Goal: Task Accomplishment & Management: Use online tool/utility

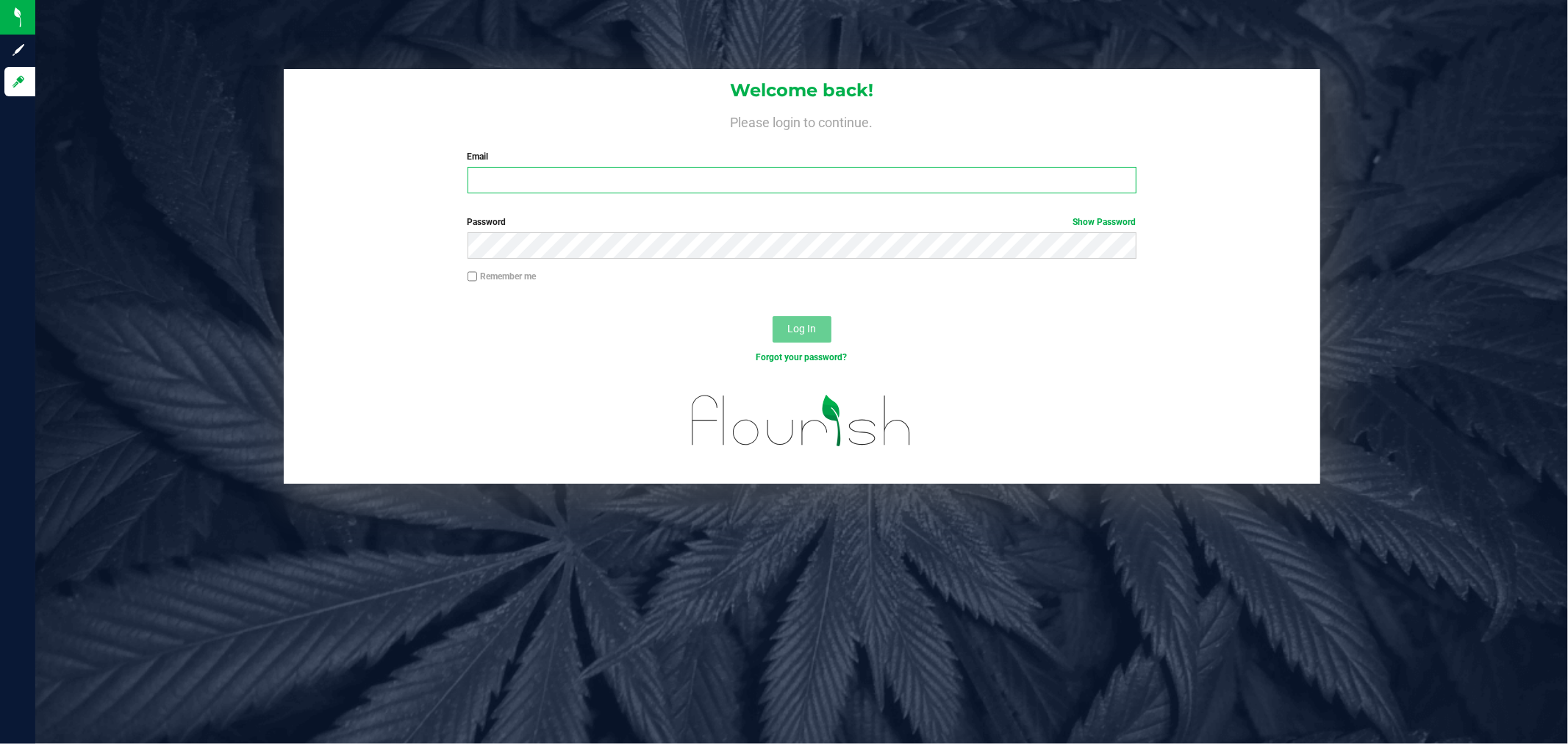
click at [588, 182] on input "Email" at bounding box center [802, 180] width 669 height 26
type input "[EMAIL_ADDRESS][DOMAIN_NAME]"
click at [773, 316] on button "Log In" at bounding box center [802, 329] width 59 height 26
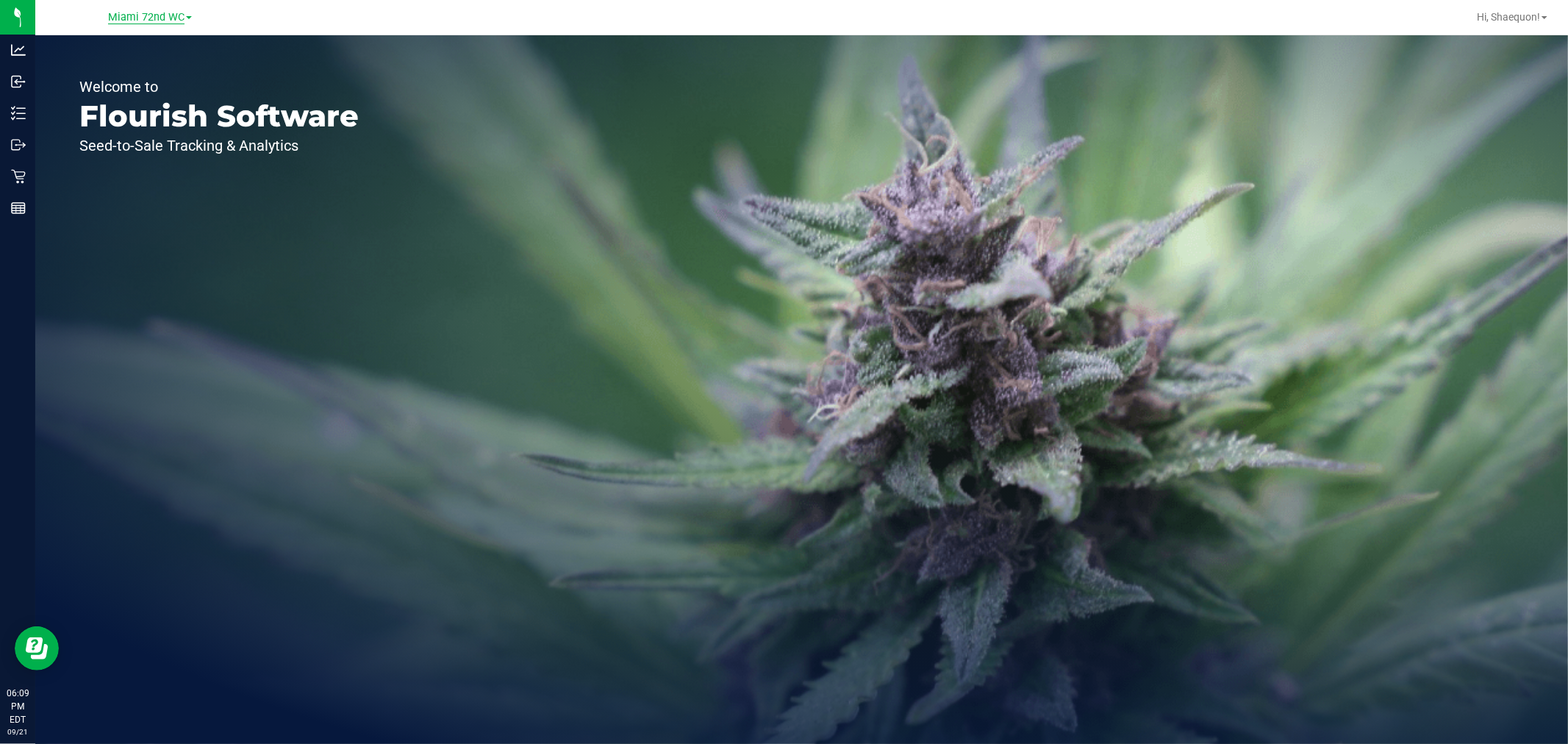
click at [182, 16] on span "Miami 72nd WC" at bounding box center [146, 17] width 76 height 14
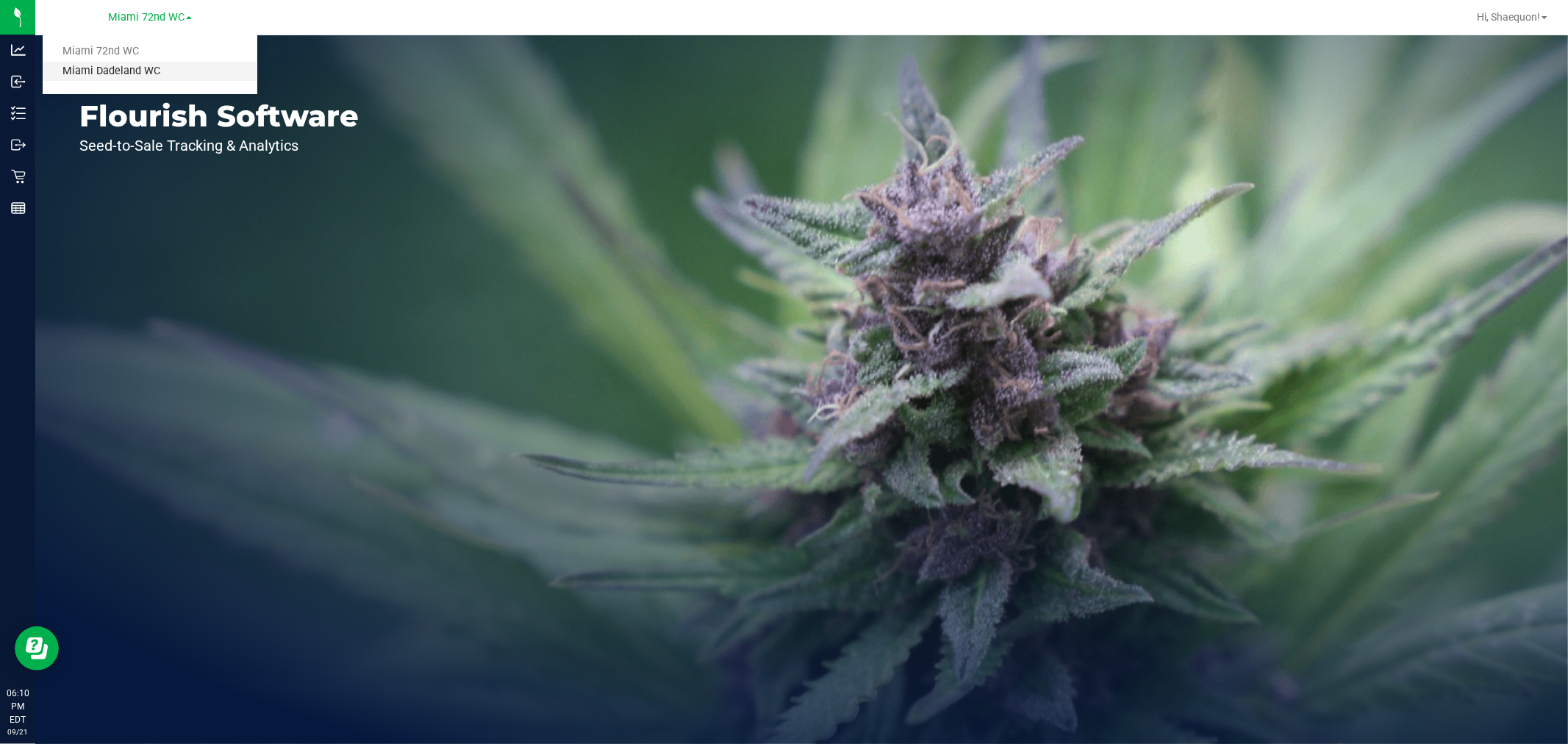
click at [163, 67] on link "Miami Dadeland WC" at bounding box center [150, 72] width 214 height 20
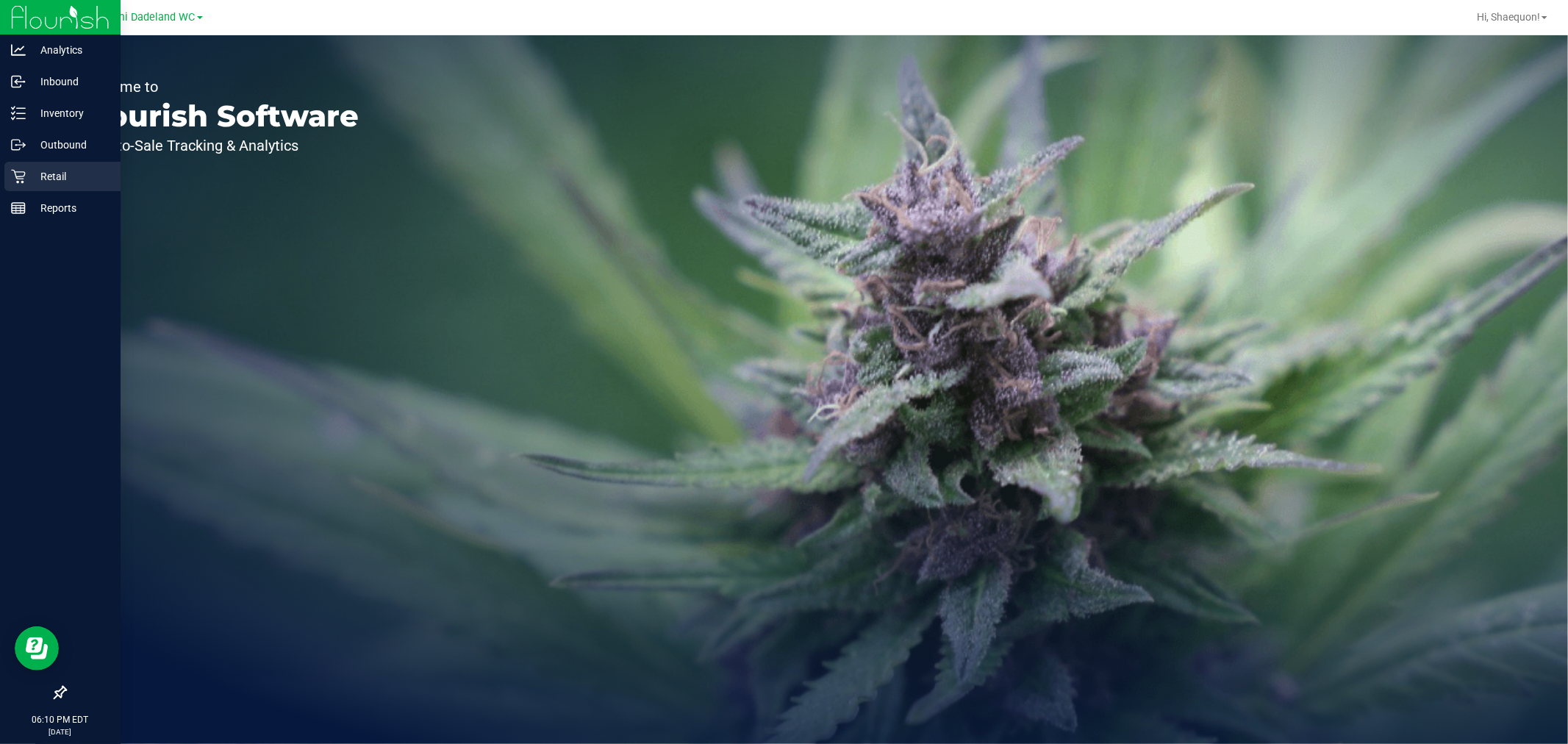
click at [23, 170] on icon at bounding box center [18, 176] width 15 height 15
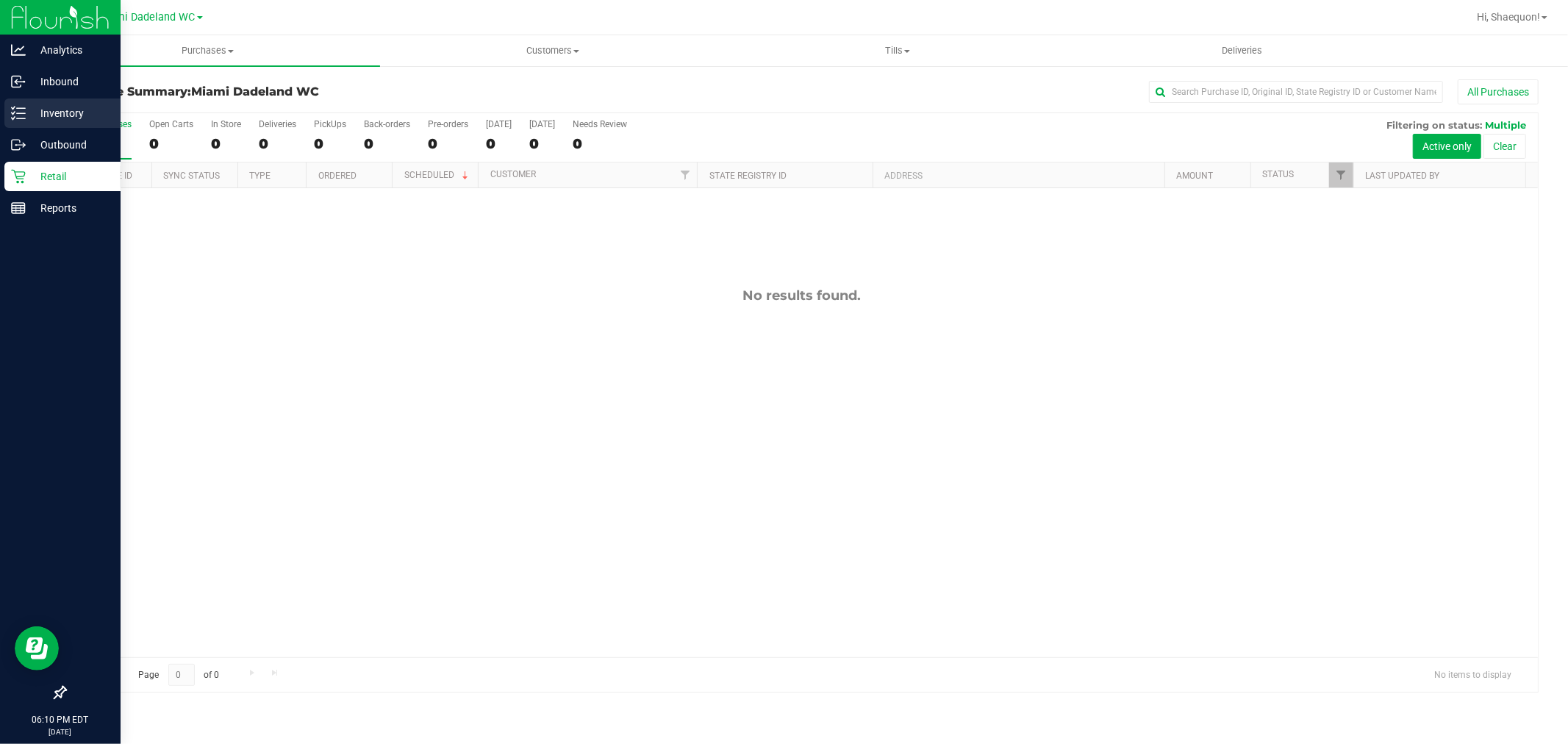
click at [64, 101] on div "Inventory" at bounding box center [63, 113] width 116 height 29
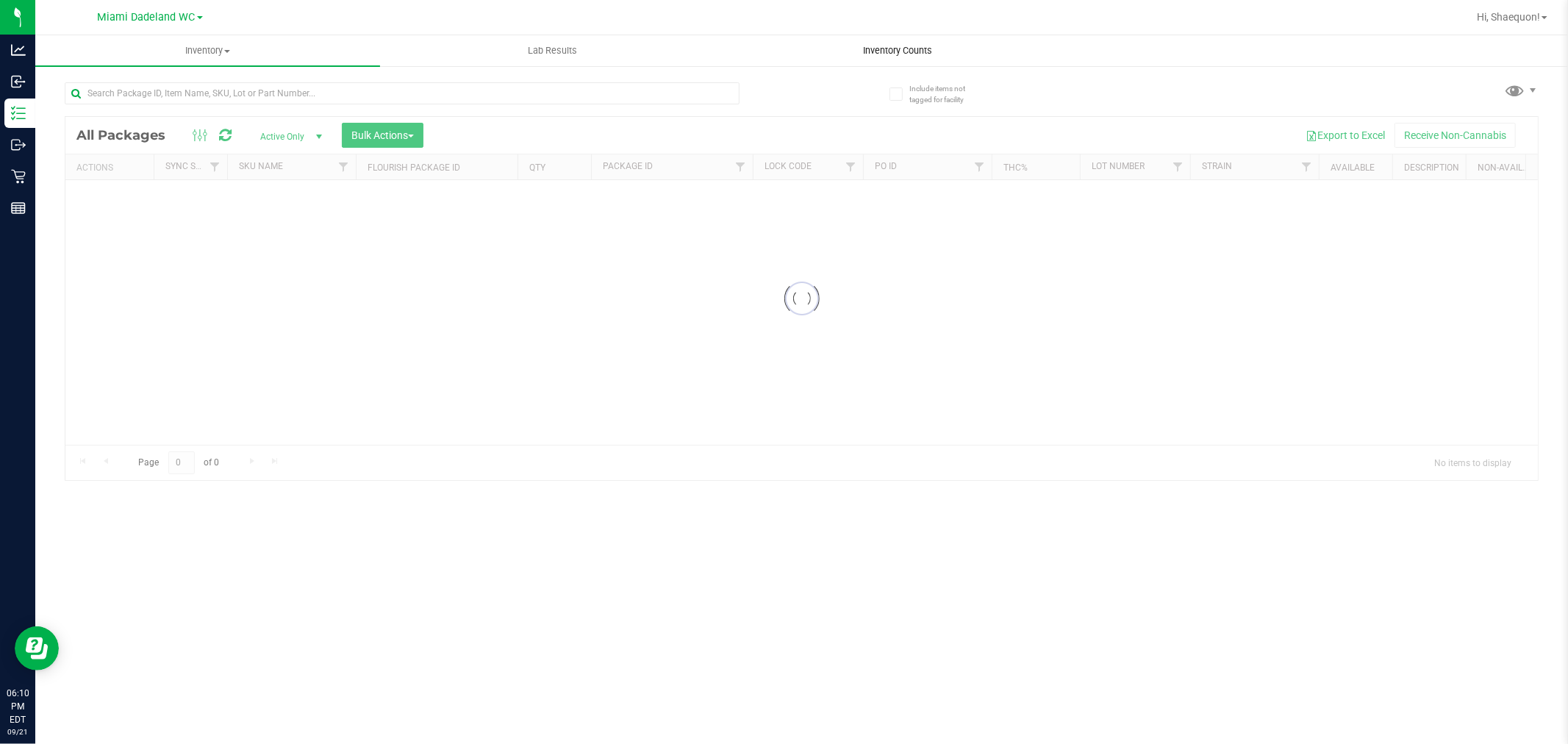
click at [863, 48] on span "Inventory Counts" at bounding box center [898, 51] width 109 height 14
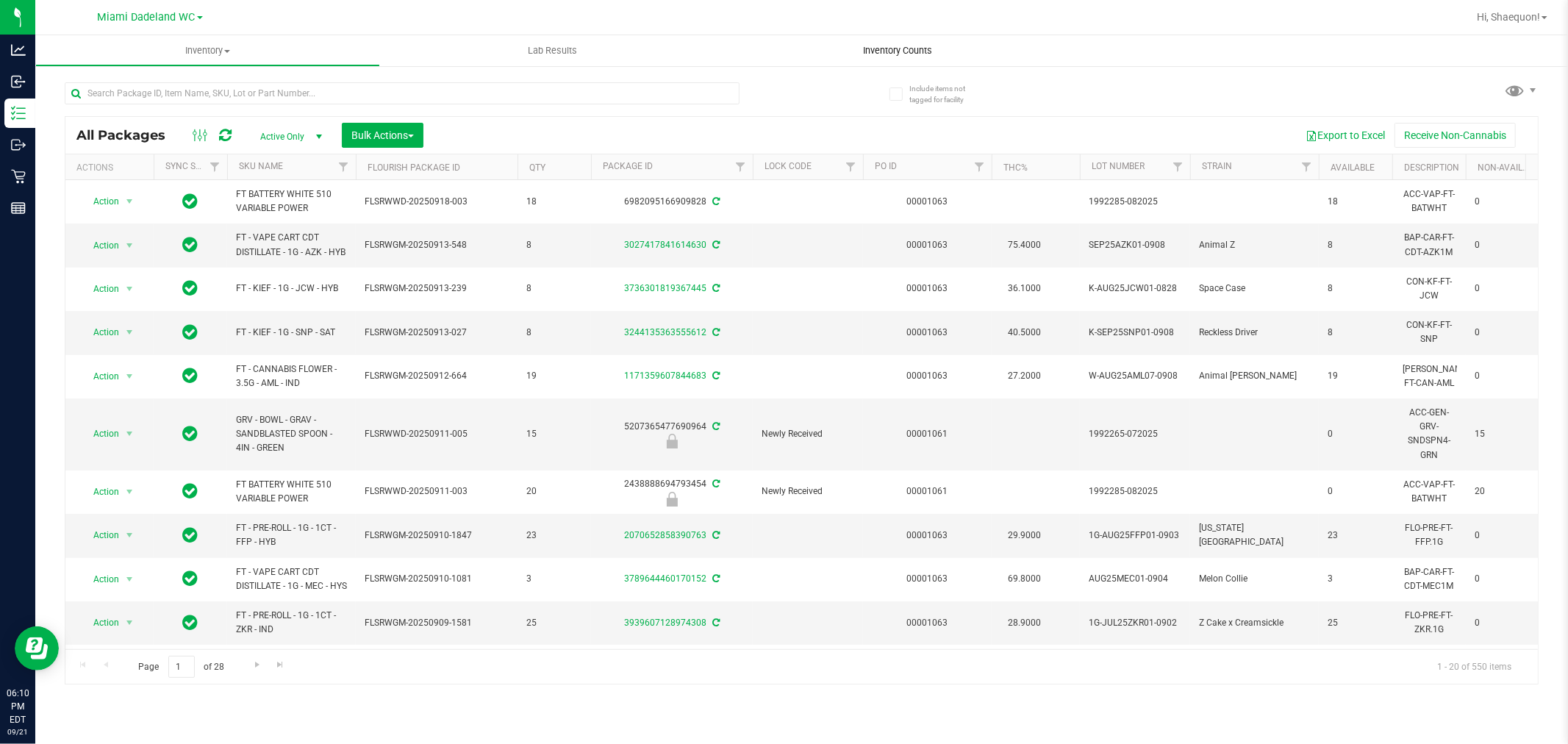
click at [893, 48] on span "Inventory Counts" at bounding box center [898, 51] width 109 height 14
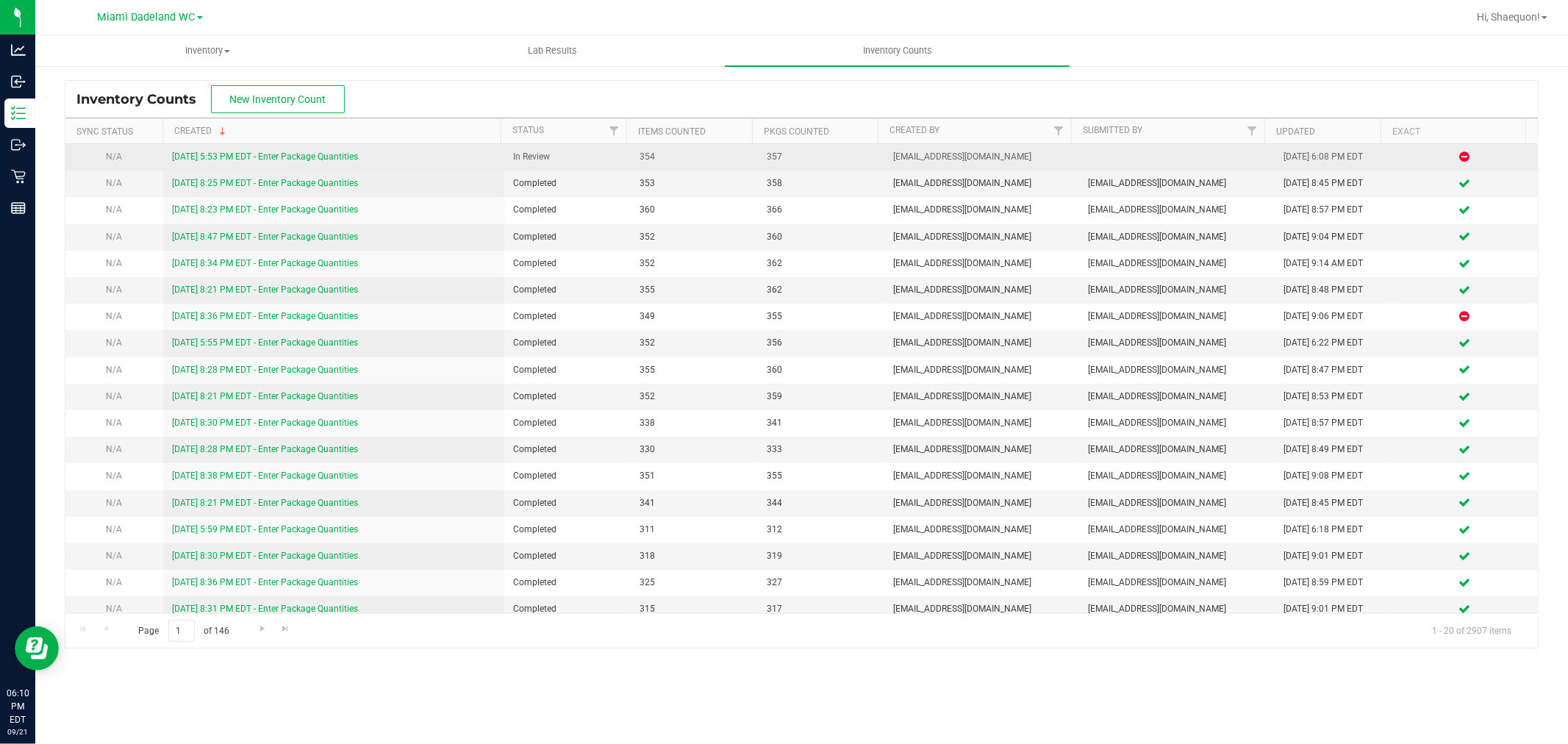
click at [192, 152] on link "[DATE] 5:53 PM EDT - Enter Package Quantities" at bounding box center [264, 156] width 186 height 10
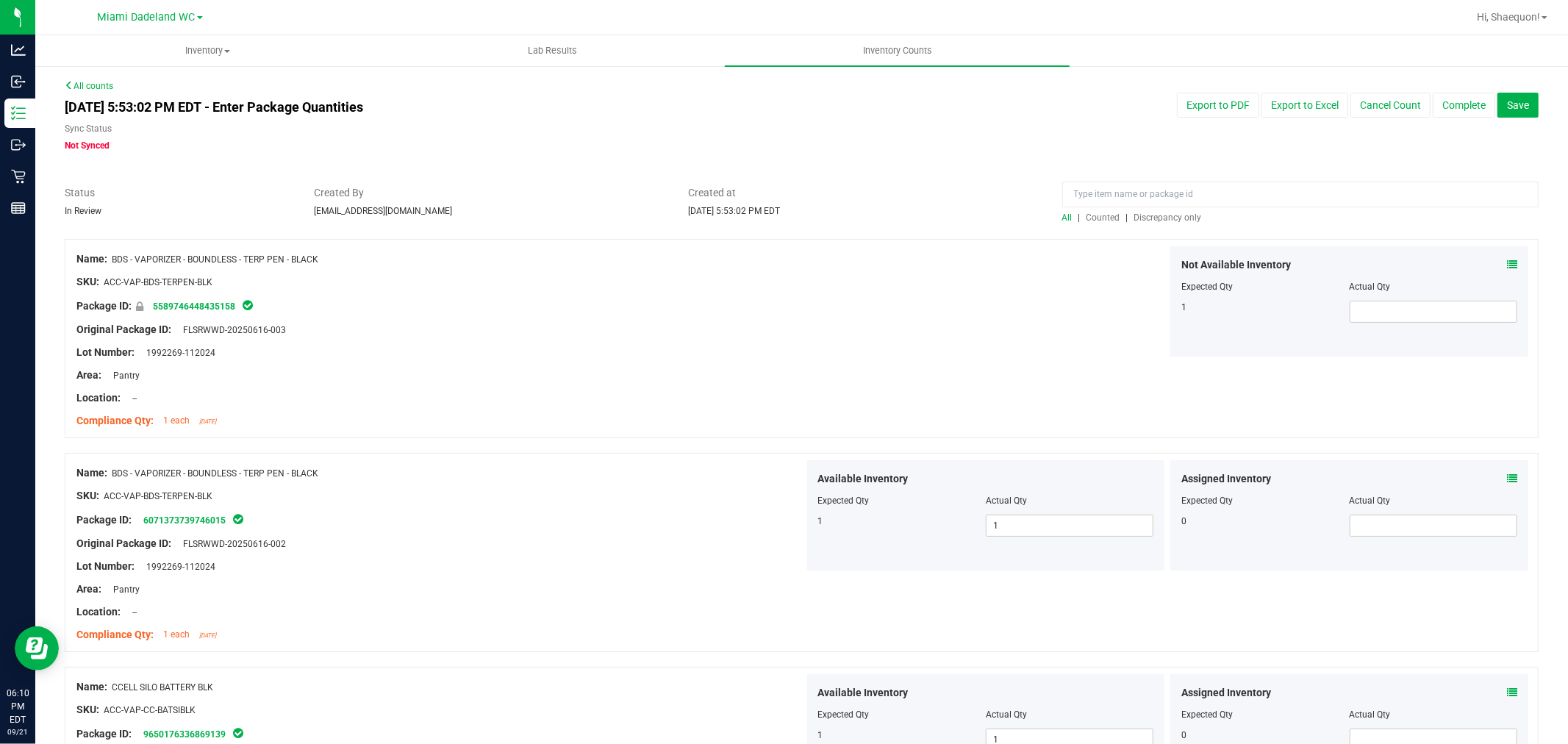
click at [1148, 219] on span "Discrepancy only" at bounding box center [1168, 217] width 67 height 10
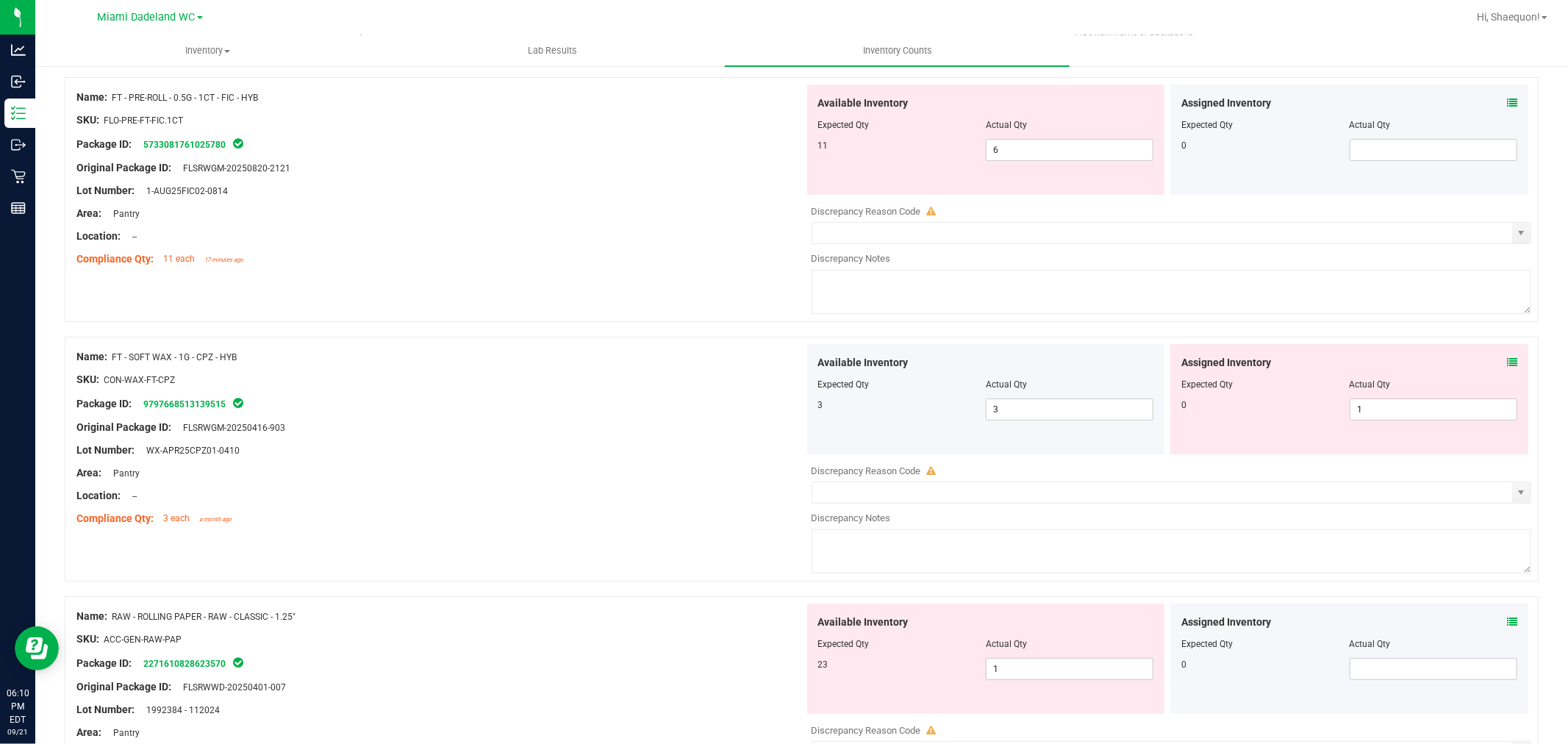
scroll to position [164, 0]
click at [1398, 410] on span "1 1" at bounding box center [1434, 408] width 168 height 22
click at [612, 427] on div "Original Package ID: FLSRWGM-20250416-903" at bounding box center [440, 426] width 728 height 15
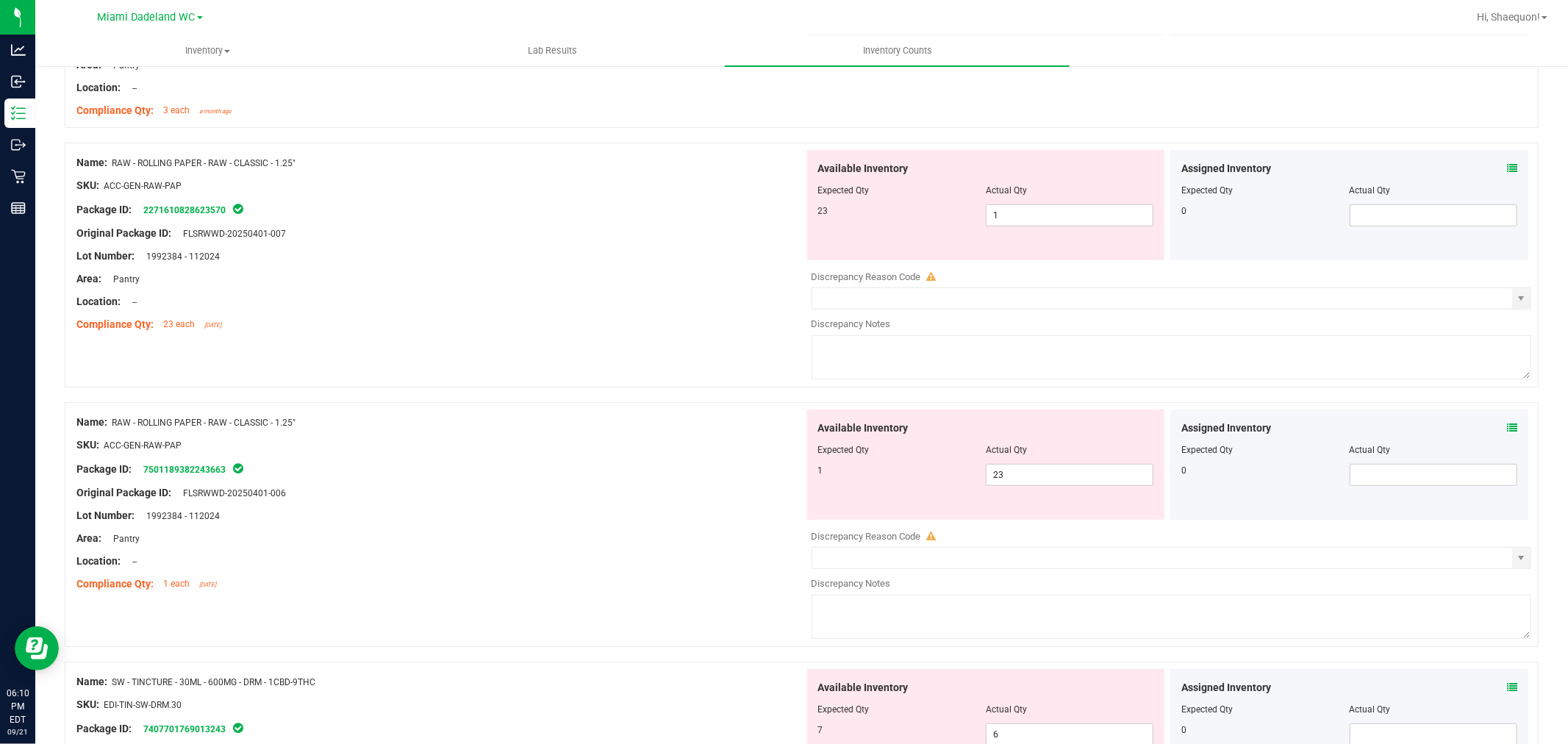
scroll to position [571, 0]
click at [1006, 476] on span "23 23" at bounding box center [1070, 473] width 168 height 22
click at [1006, 476] on input "23" at bounding box center [1070, 473] width 166 height 21
type input "1"
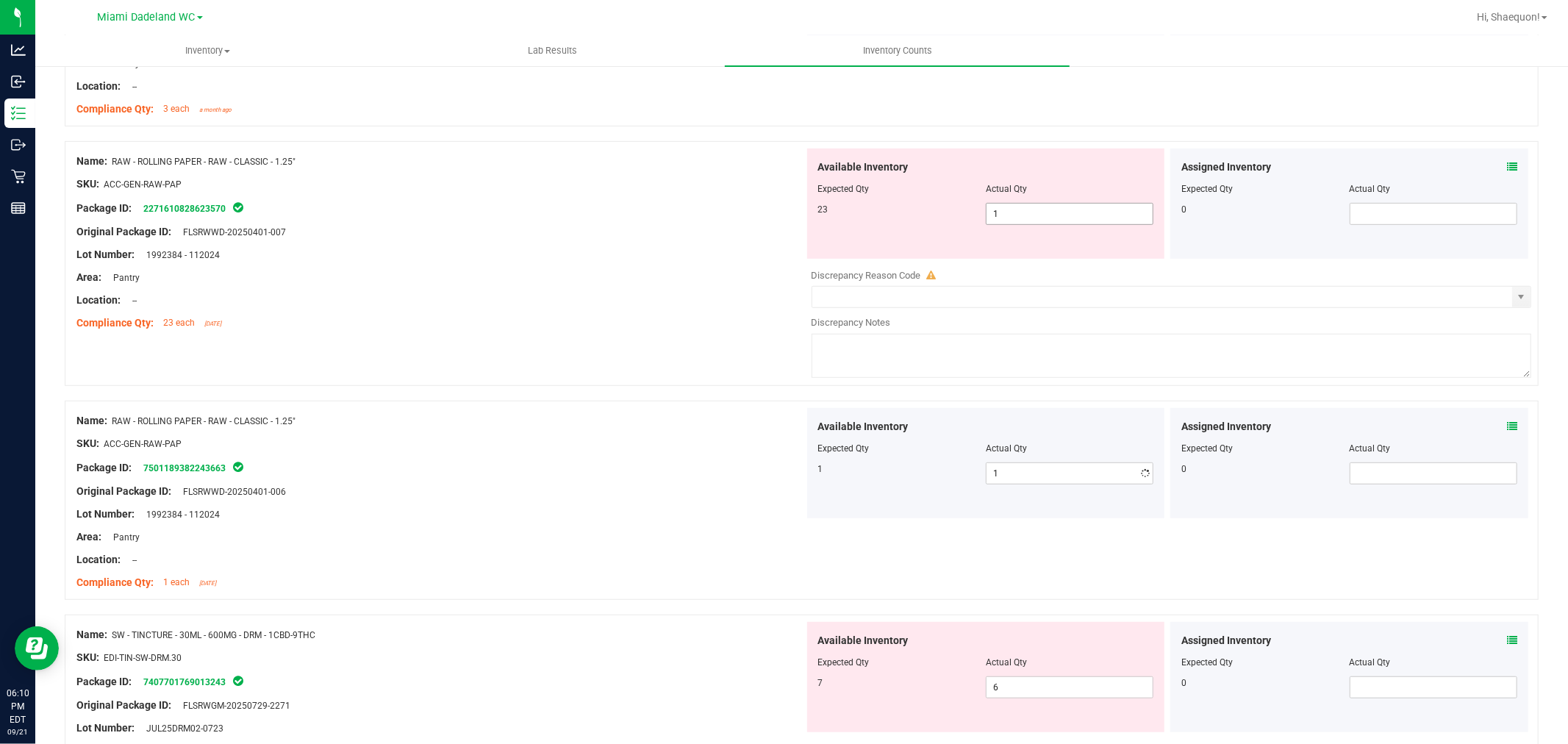
click at [1037, 203] on span "1 1" at bounding box center [1070, 213] width 168 height 22
click at [1037, 214] on span "1 1" at bounding box center [1070, 213] width 168 height 22
click at [0, 0] on input "1" at bounding box center [0, 0] width 0 height 0
type input "23"
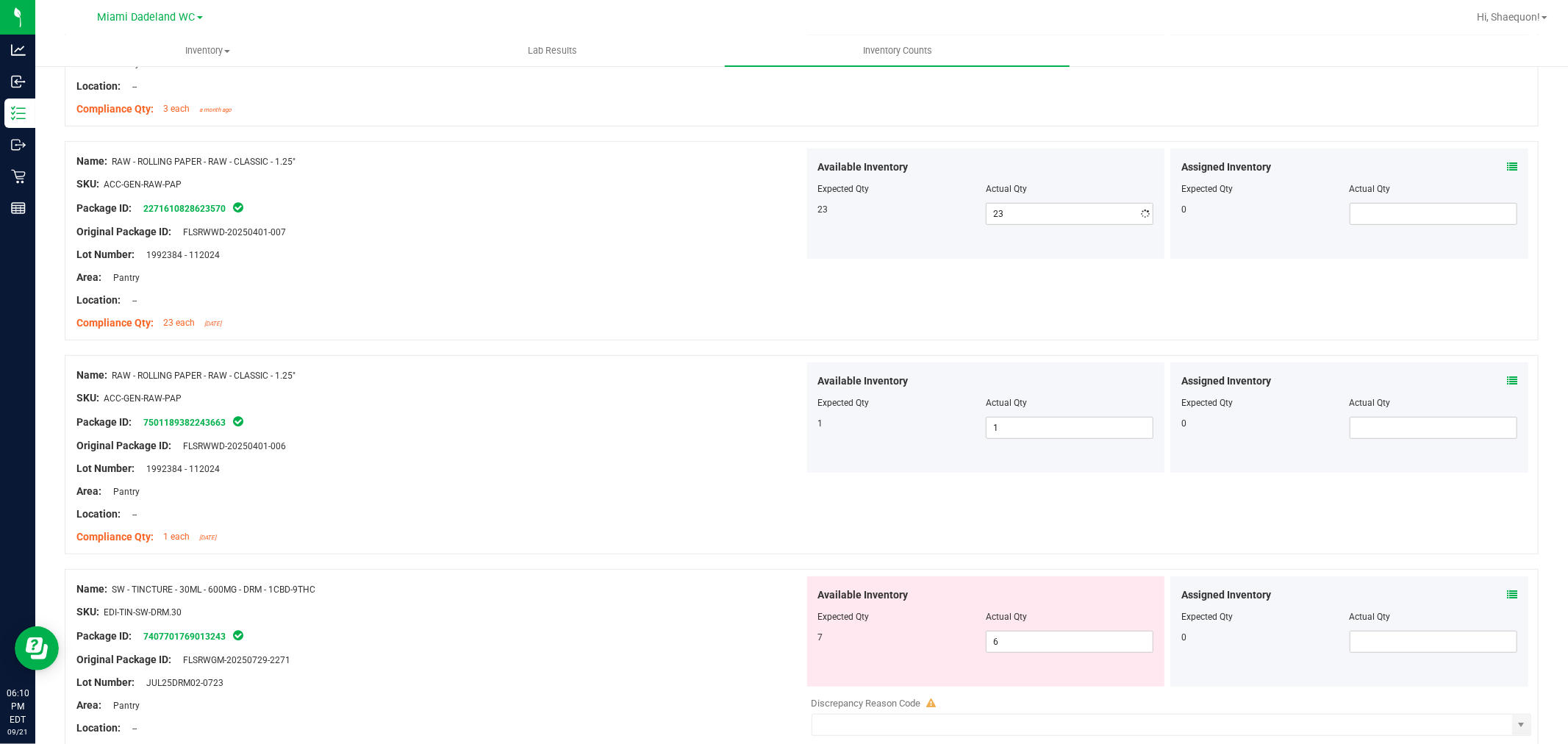
click at [608, 253] on div "Lot Number: 1992384 - 112024" at bounding box center [440, 254] width 728 height 15
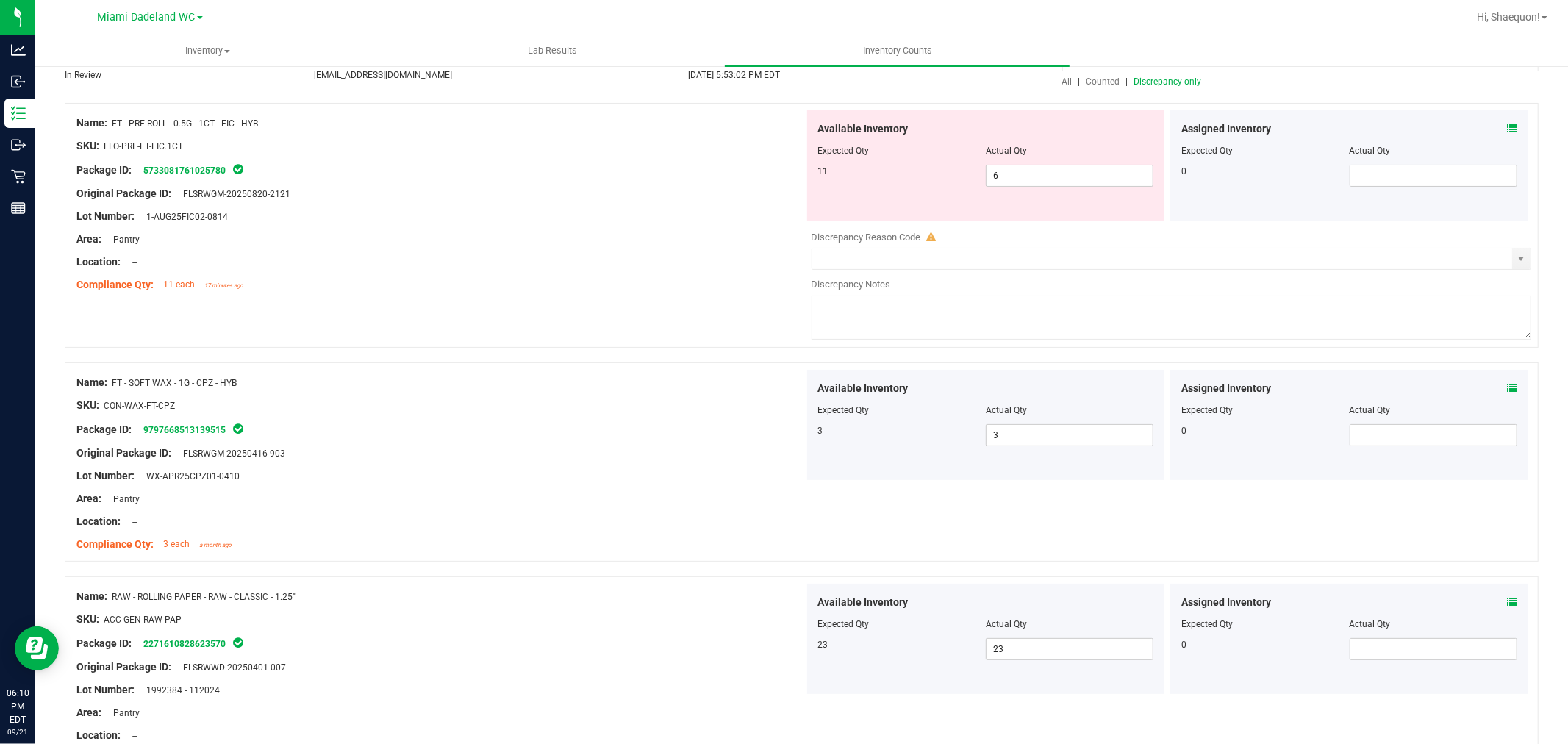
scroll to position [0, 0]
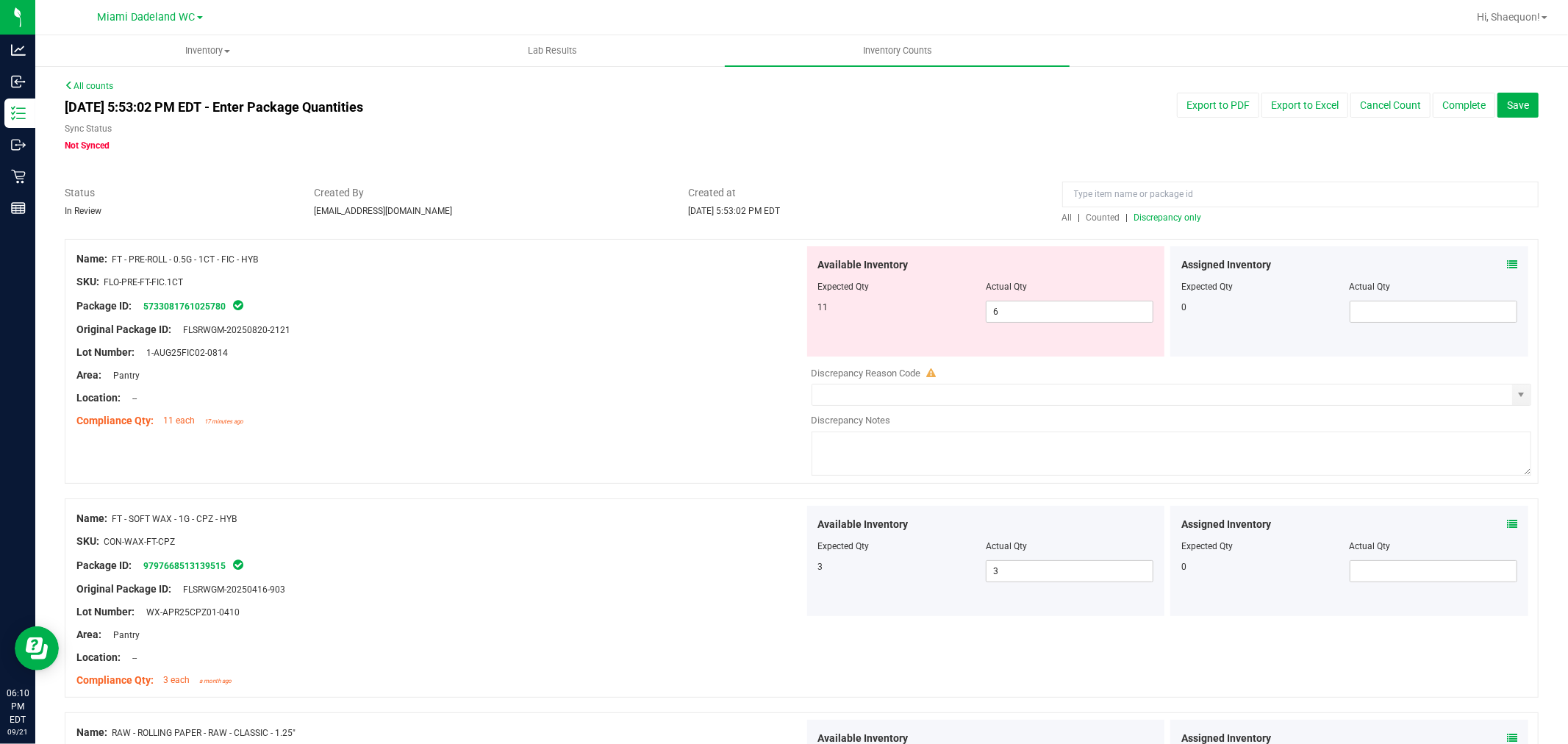
click at [1138, 221] on span "Discrepancy only" at bounding box center [1168, 217] width 67 height 10
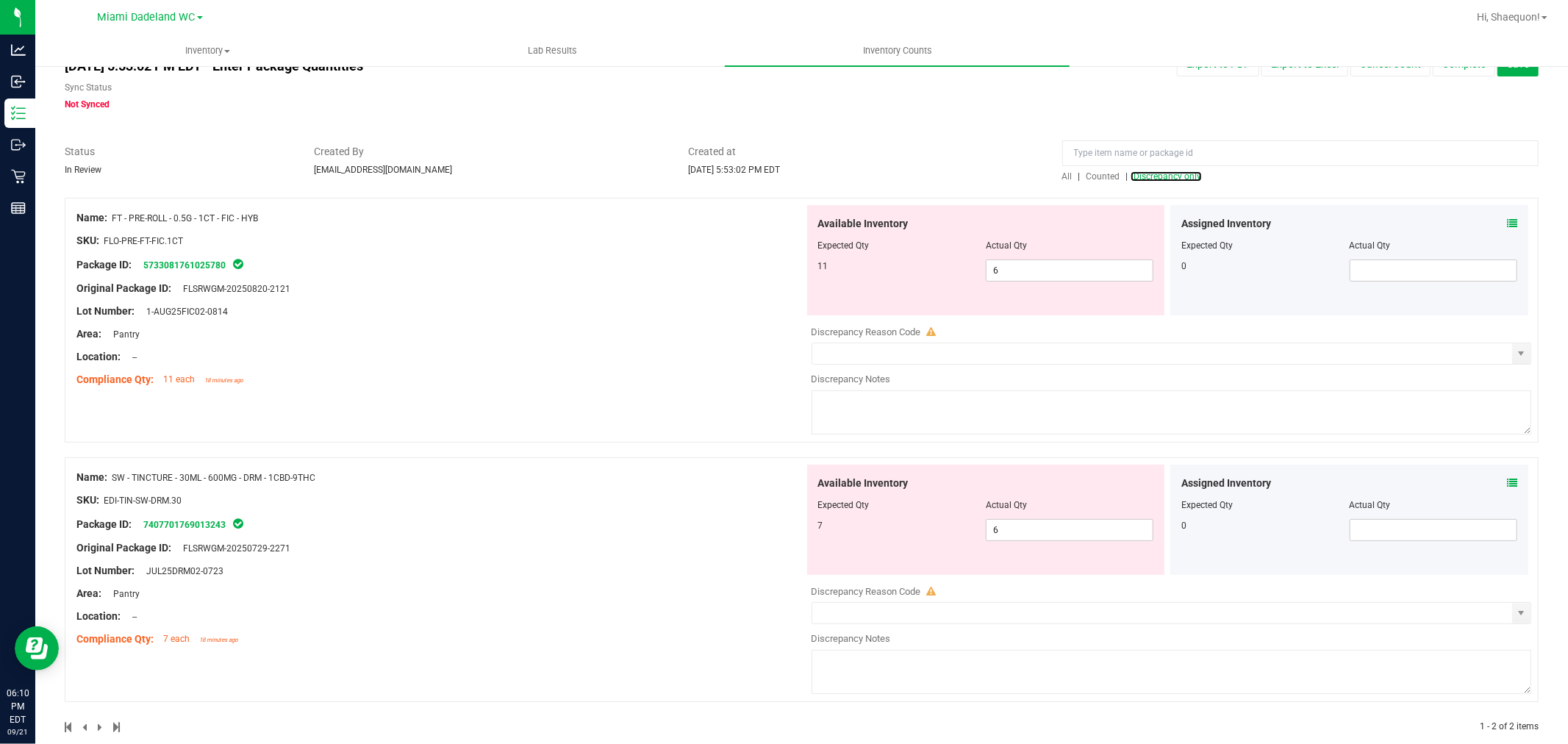
scroll to position [64, 0]
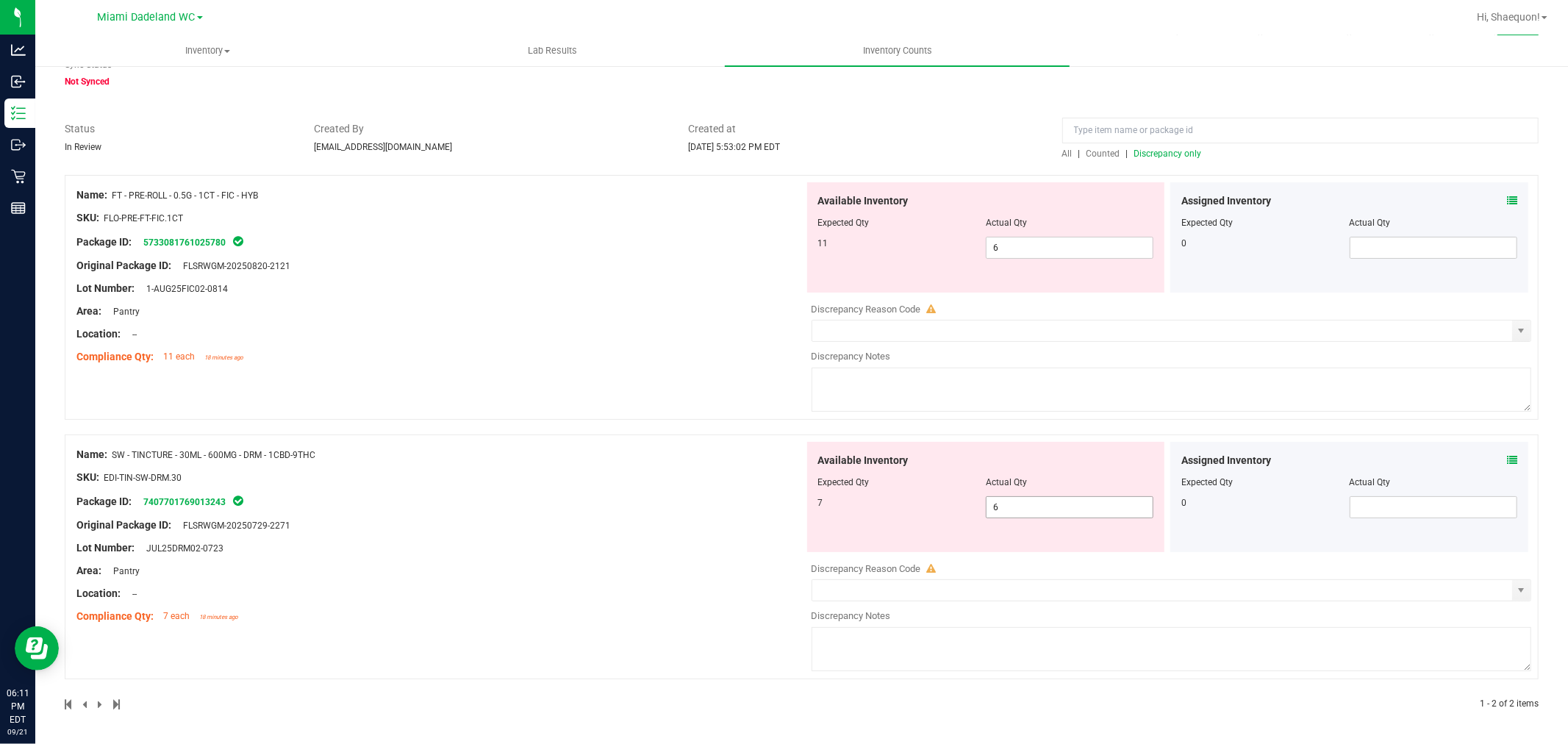
click at [1039, 501] on span "6 6" at bounding box center [1070, 508] width 168 height 22
click at [1039, 501] on input "6" at bounding box center [1070, 507] width 166 height 21
click at [1027, 503] on input "6" at bounding box center [1070, 507] width 166 height 21
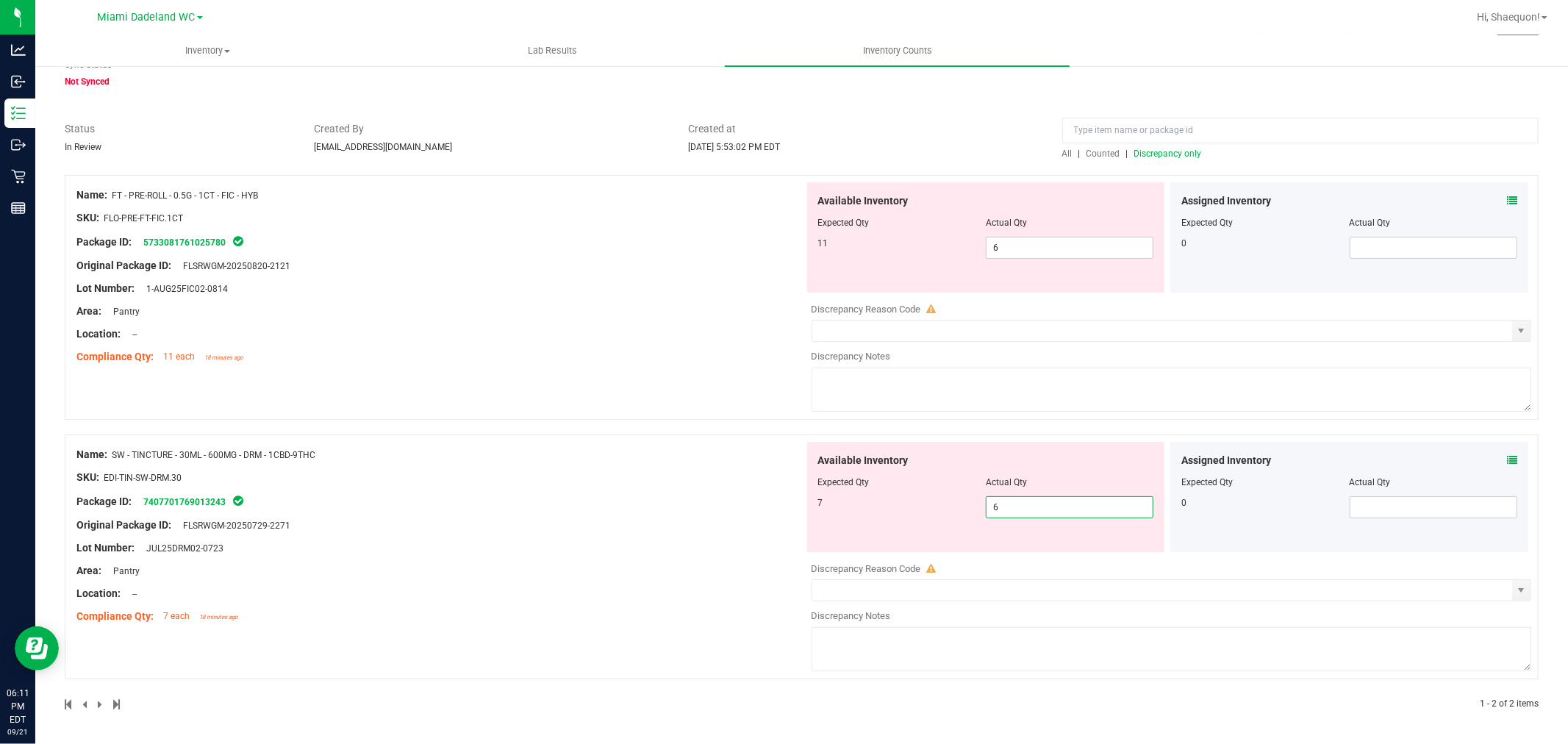
type input "7"
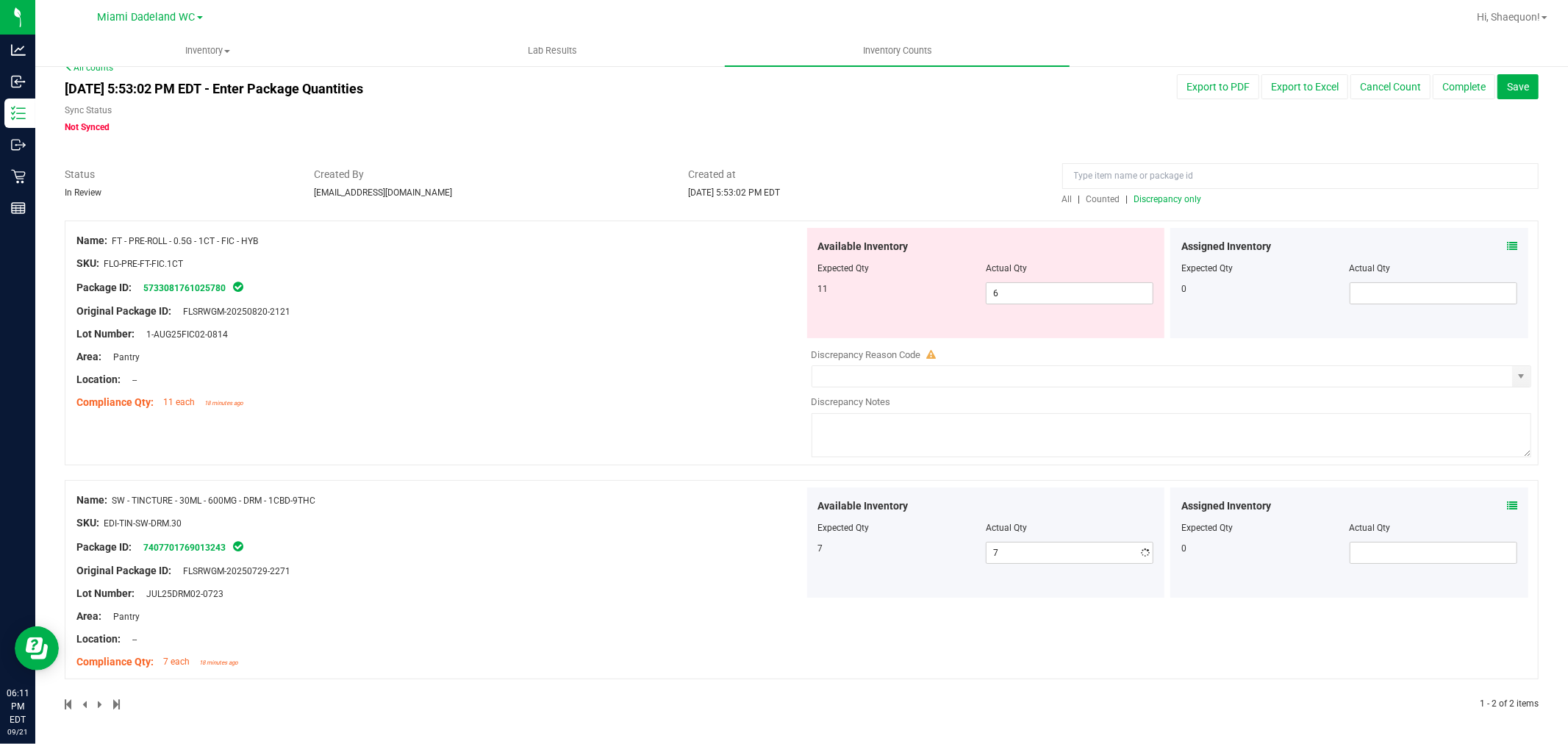
click at [1032, 391] on div "Discrepancy Reason Code Discrepancy Notes" at bounding box center [1171, 401] width 720 height 121
click at [606, 411] on div "Name: FT - PRE-ROLL - 0.5G - 1CT - FIC - HYB SKU: FLO-PRE-FT-FIC.1CT Package ID…" at bounding box center [440, 322] width 728 height 187
click at [999, 292] on span "6 6" at bounding box center [1070, 293] width 168 height 22
click at [0, 0] on input "6" at bounding box center [0, 0] width 0 height 0
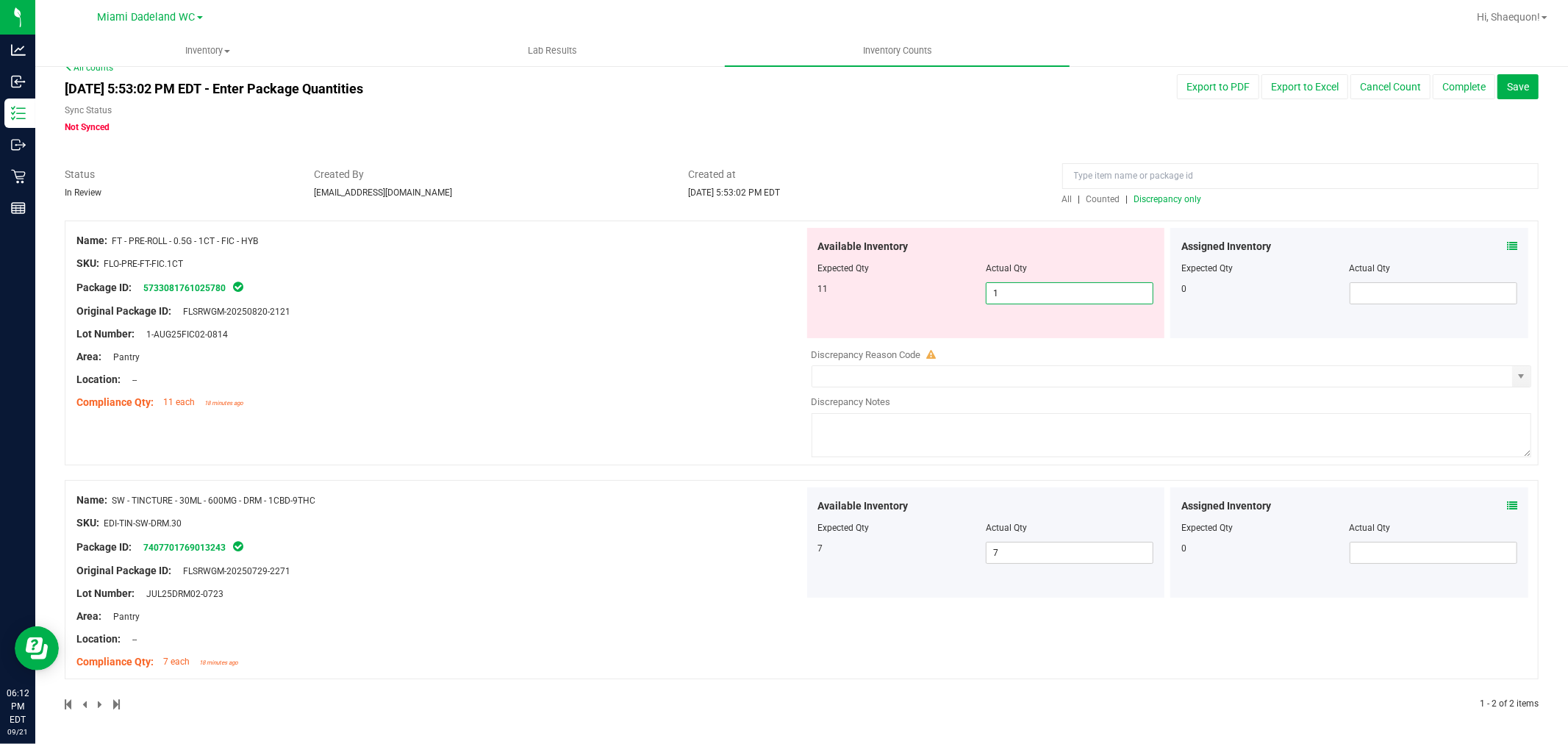
type input "11"
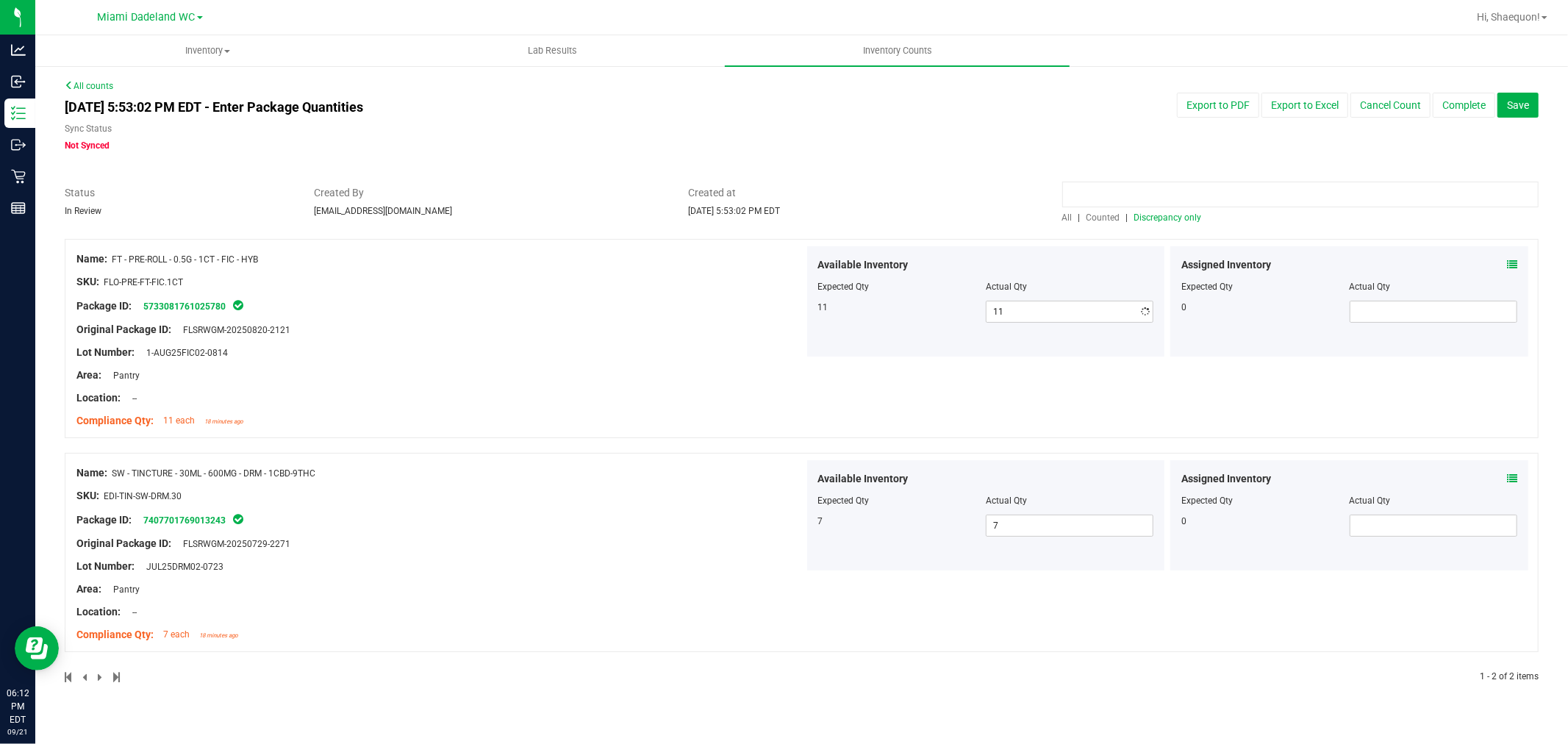
click at [1394, 165] on div "All counts [DATE] 5:53:02 PM EDT - Enter Package Quantities Sync Status Not Syn…" at bounding box center [801, 391] width 1474 height 623
click at [1159, 222] on span "Discrepancy only" at bounding box center [1168, 217] width 67 height 10
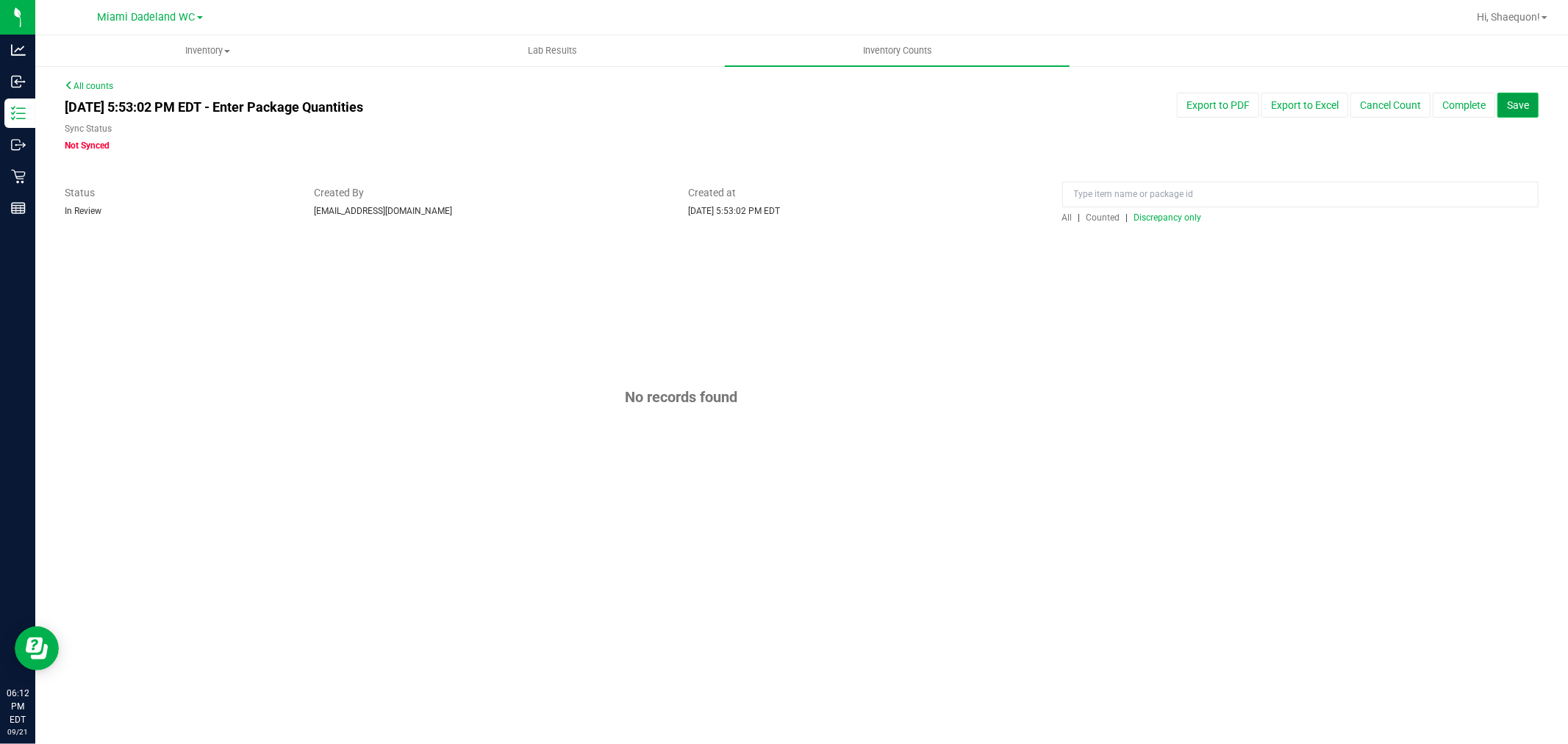
click at [1510, 111] on button "Save" at bounding box center [1517, 105] width 41 height 25
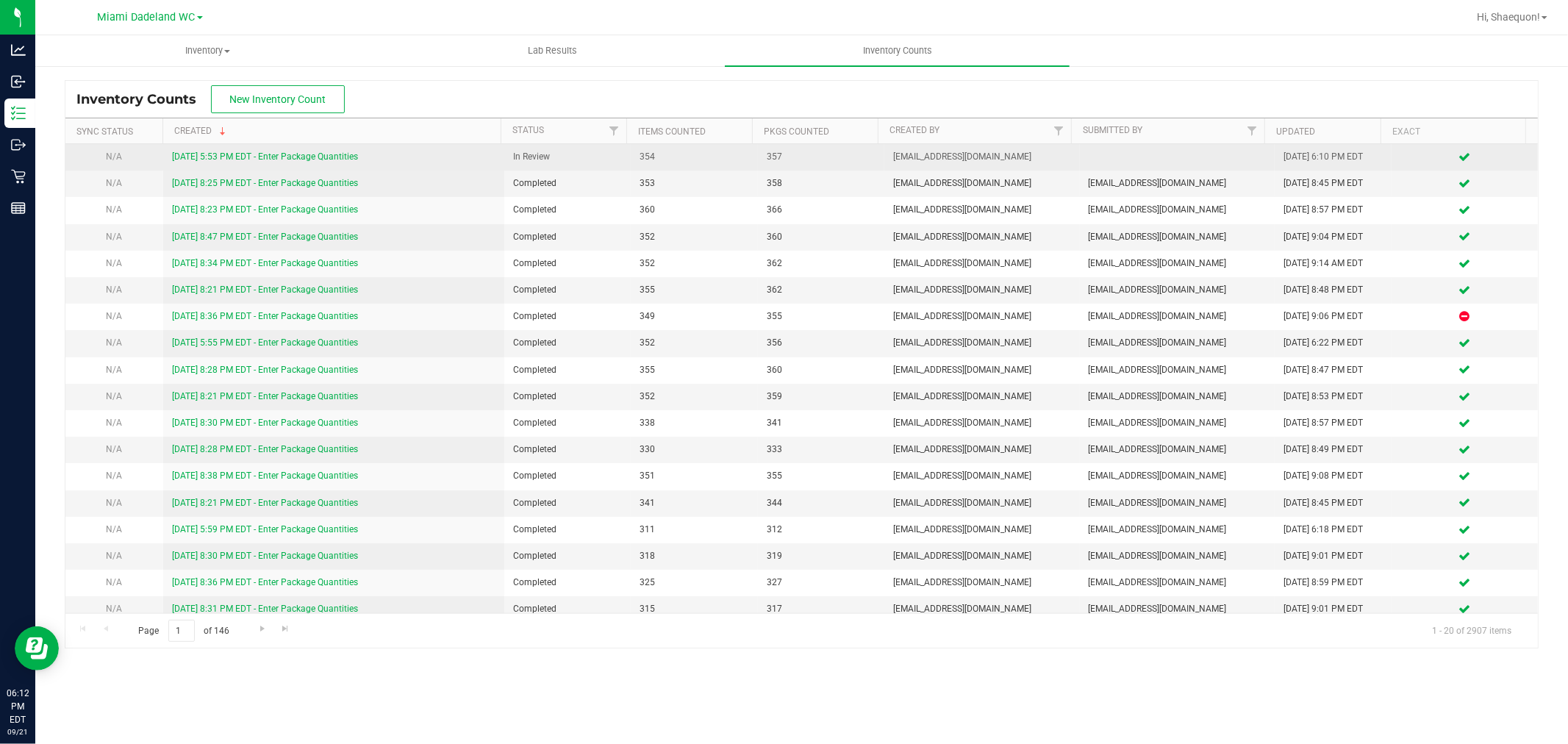
click at [320, 153] on link "[DATE] 5:53 PM EDT - Enter Package Quantities" at bounding box center [264, 156] width 186 height 10
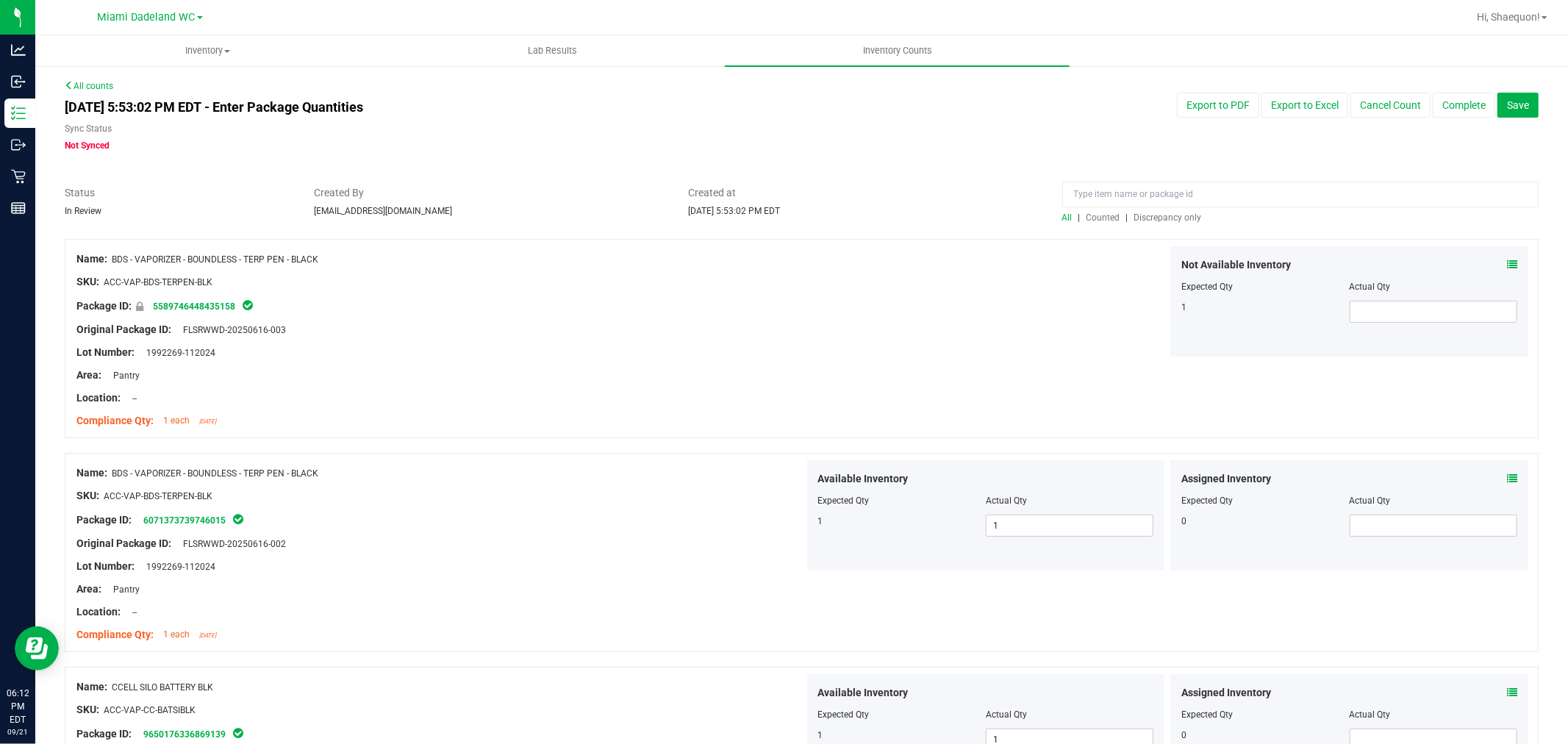
click at [1210, 141] on div "[DATE] 5:53:02 PM EDT - Enter Package Quantities Sync Status Not Synced Export …" at bounding box center [802, 123] width 1496 height 60
